Goal: Use online tool/utility: Utilize a website feature to perform a specific function

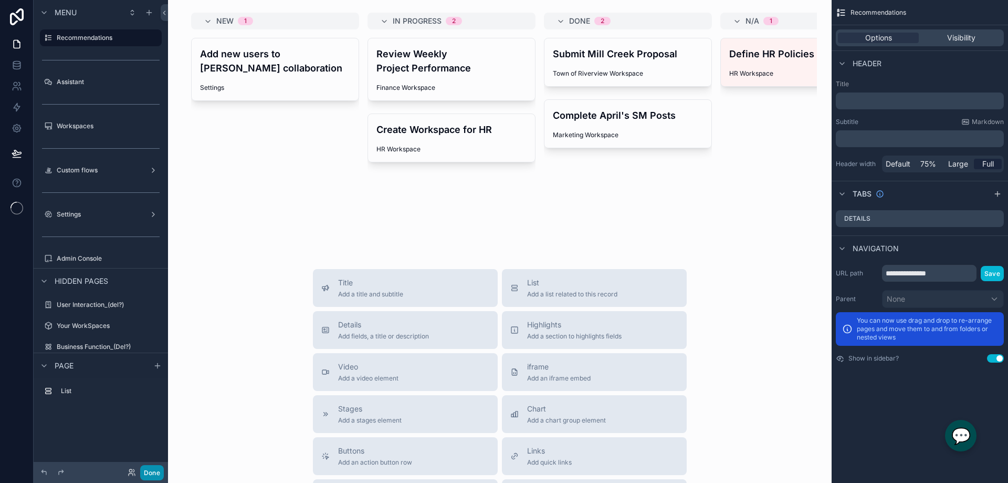
click at [157, 469] on button "Done" at bounding box center [152, 472] width 24 height 15
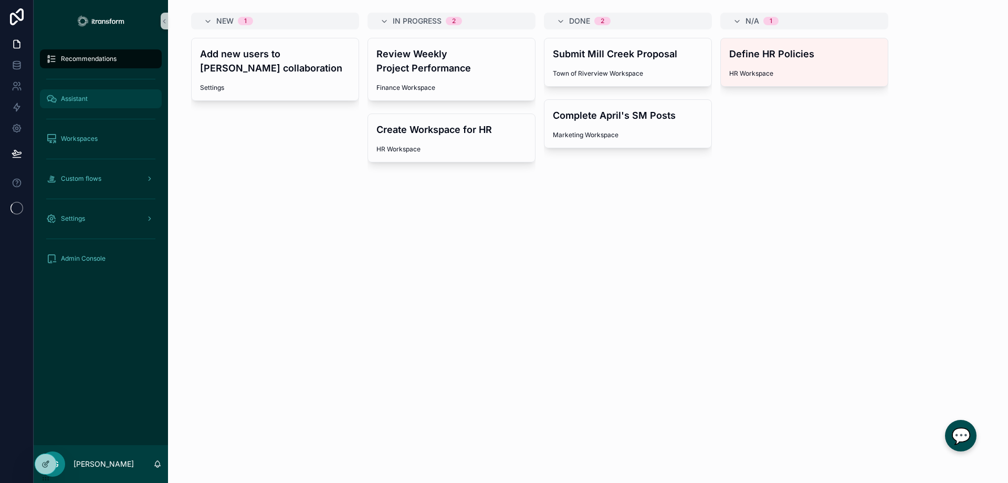
click at [69, 96] on span "Assistant" at bounding box center [74, 99] width 27 height 8
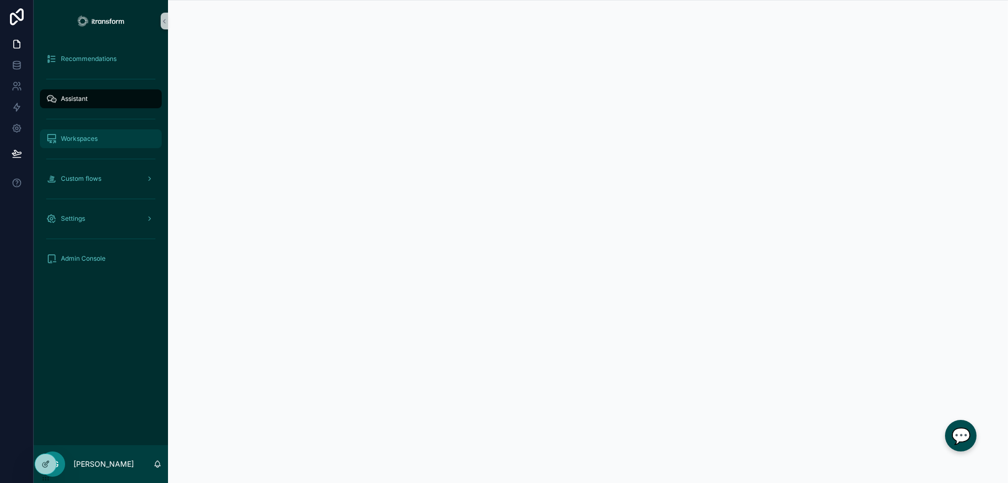
click at [88, 131] on div "Workspaces" at bounding box center [100, 138] width 109 height 17
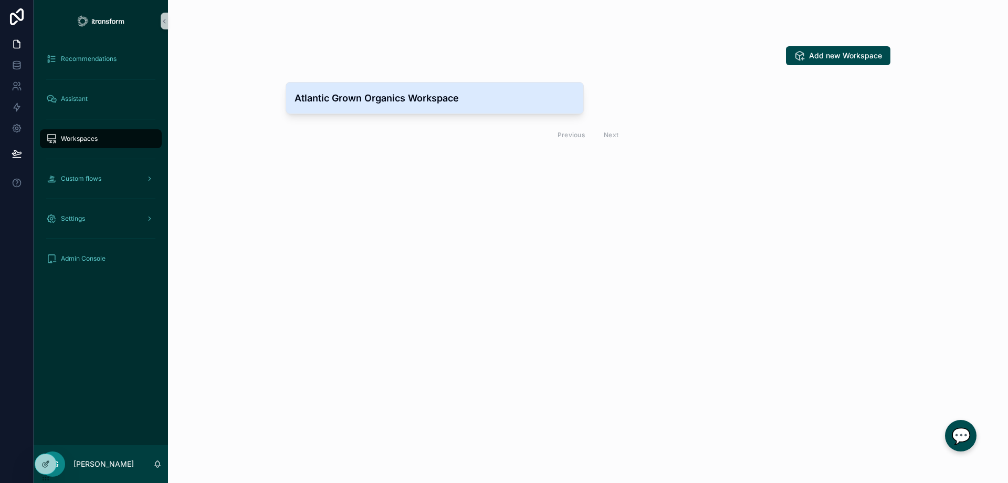
click at [351, 99] on h4 "Atlantic Grown Organics Workspace" at bounding box center [435, 98] width 280 height 14
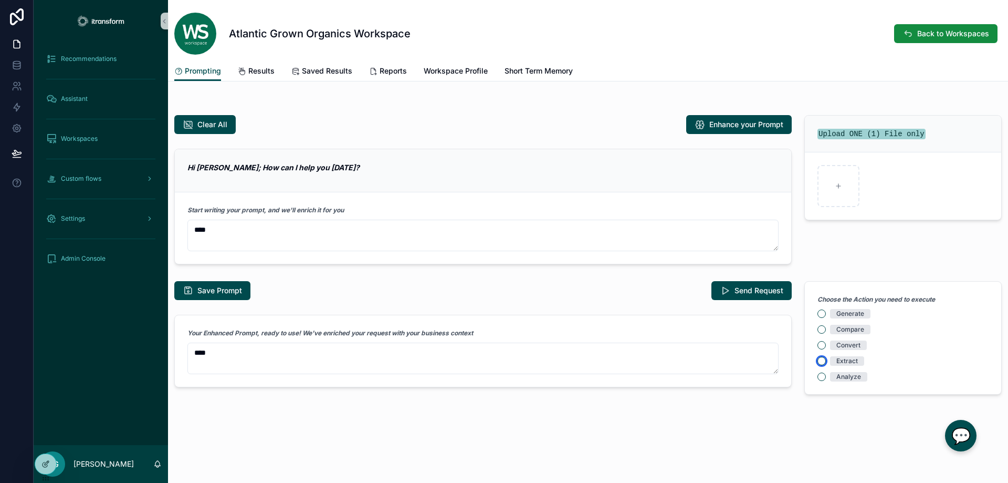
click at [821, 362] on button "Extract" at bounding box center [822, 361] width 8 height 8
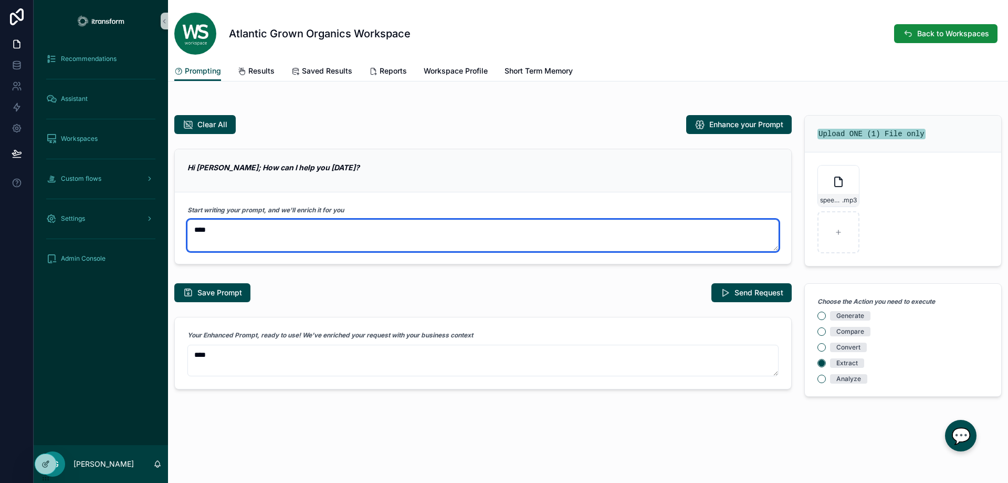
click at [351, 235] on textarea "scrollable content" at bounding box center [482, 236] width 591 height 32
type textarea "**********"
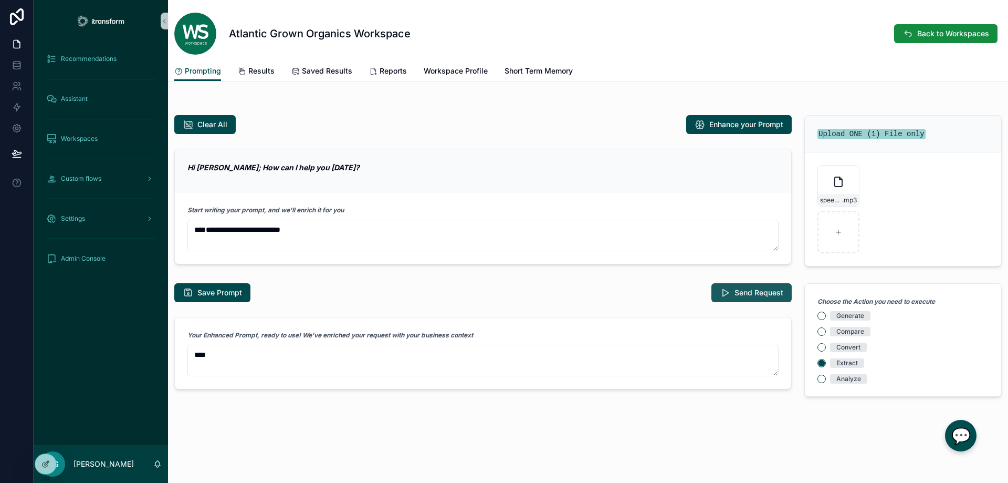
click at [748, 293] on span "Send Request" at bounding box center [759, 292] width 49 height 11
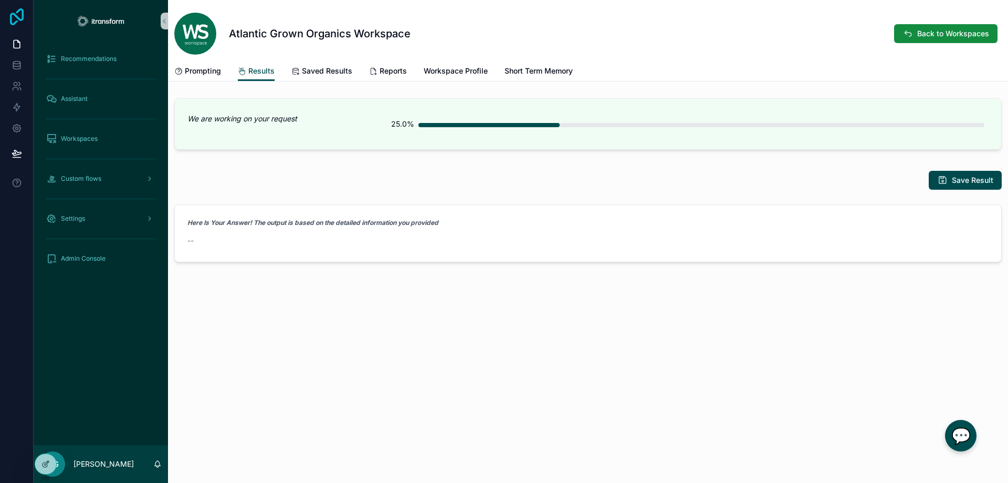
click at [16, 20] on icon at bounding box center [16, 16] width 21 height 17
